Goal: Information Seeking & Learning: Learn about a topic

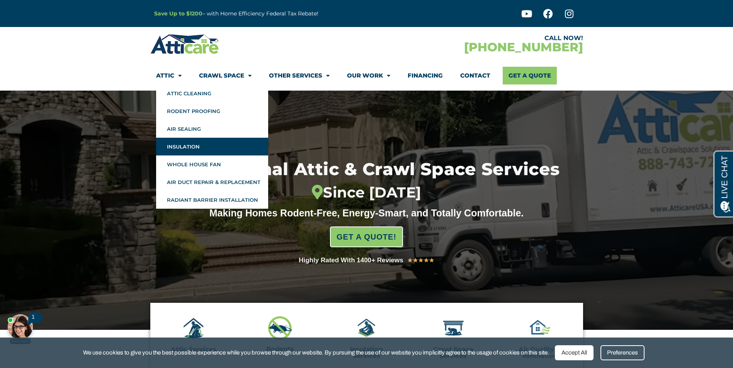
click at [183, 148] on link "Insulation" at bounding box center [212, 147] width 112 height 18
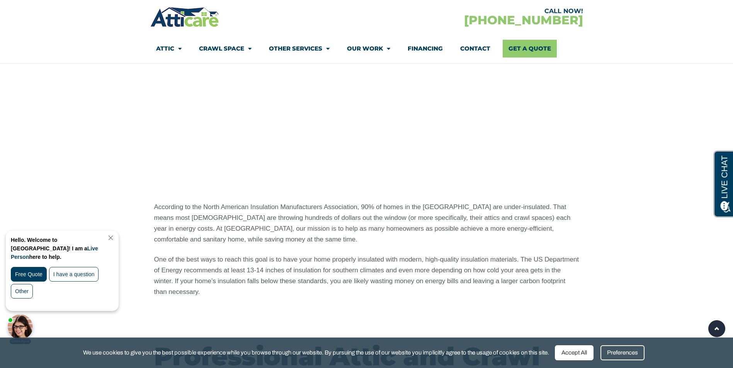
scroll to position [579, 0]
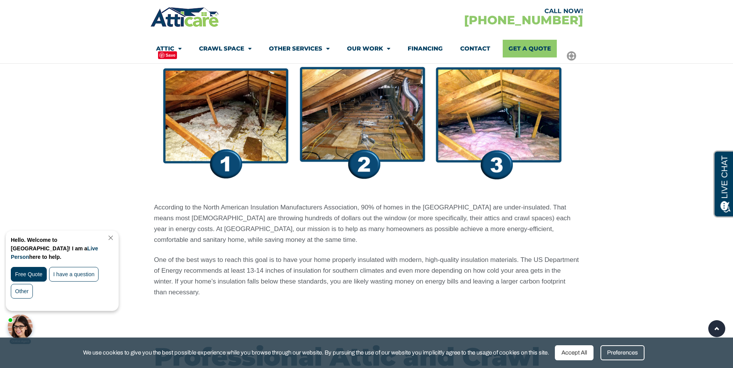
click at [234, 122] on img at bounding box center [366, 120] width 425 height 147
click at [529, 145] on img at bounding box center [366, 120] width 425 height 147
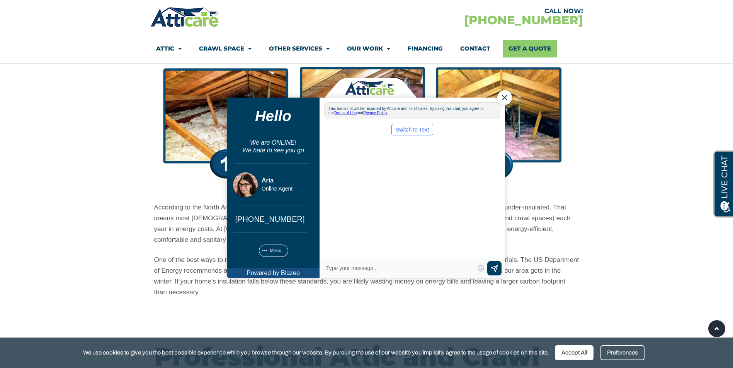
scroll to position [0, 0]
